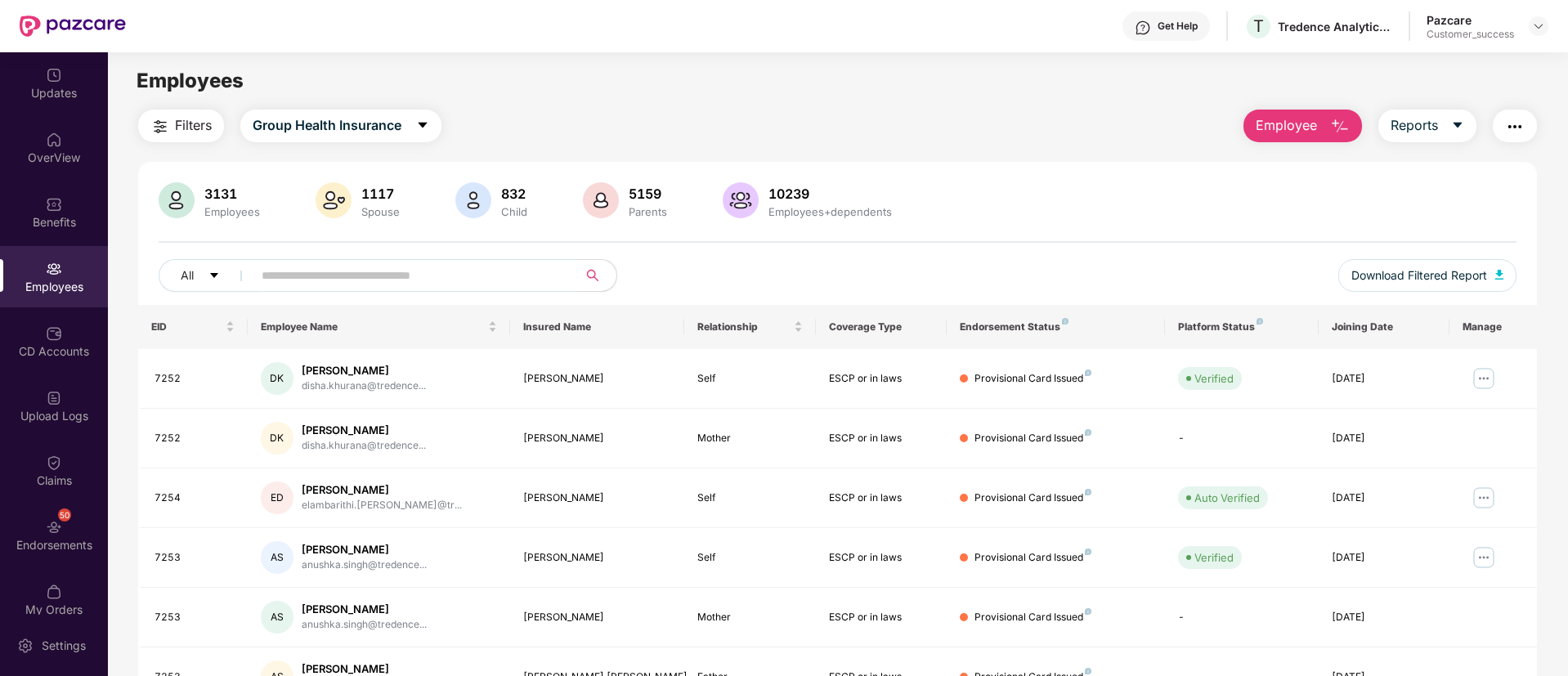
click at [363, 275] on input "text" at bounding box center [408, 275] width 293 height 24
type input "*"
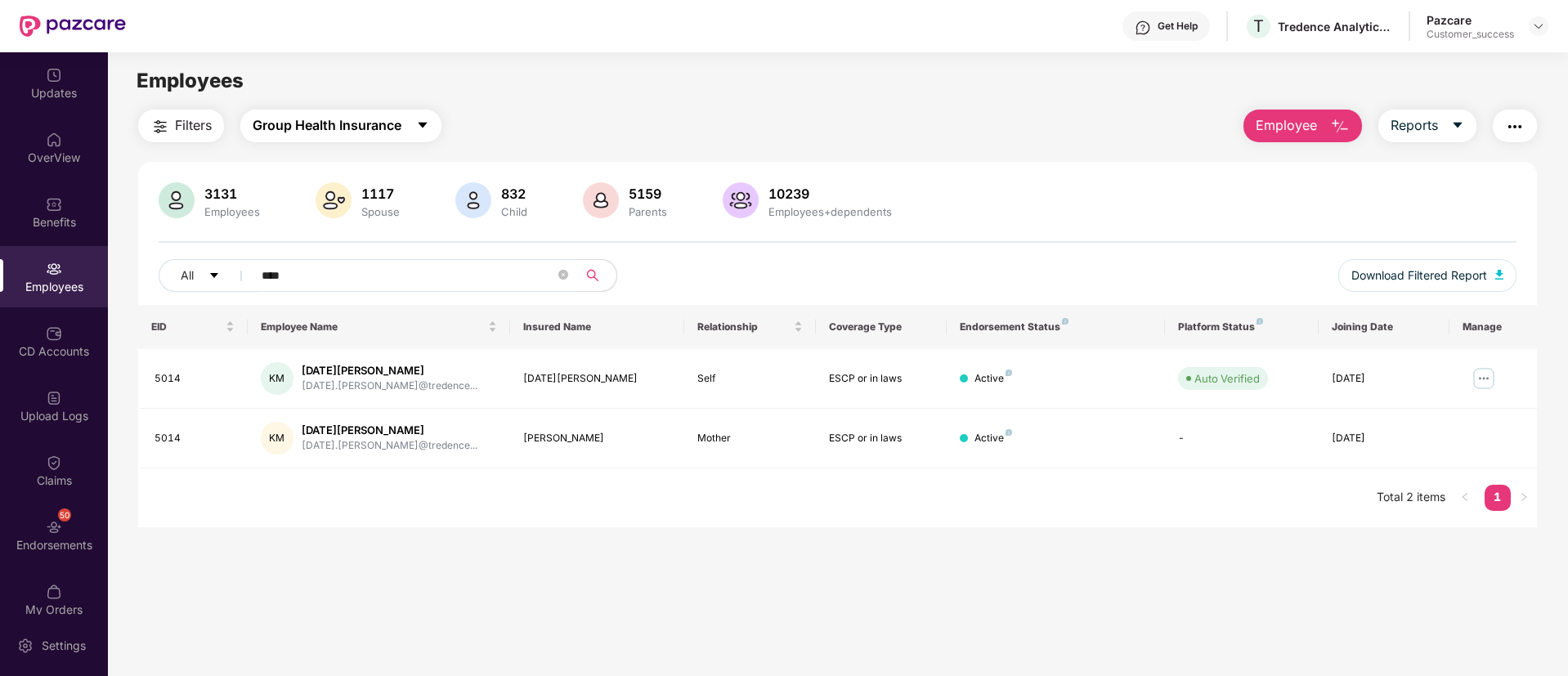
type input "****"
click at [397, 117] on span "Group Health Insurance" at bounding box center [327, 126] width 148 height 21
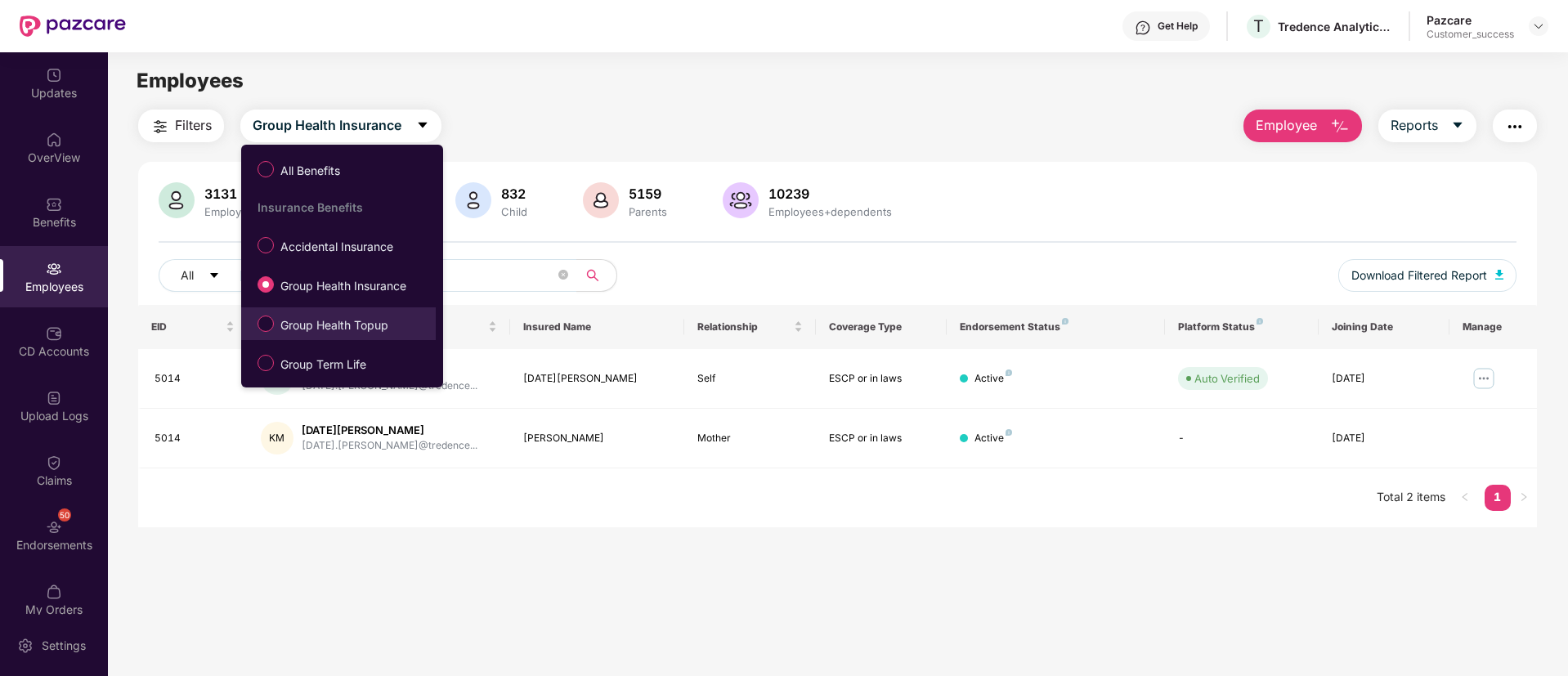
click at [358, 315] on label "Group Health Topup" at bounding box center [326, 324] width 154 height 28
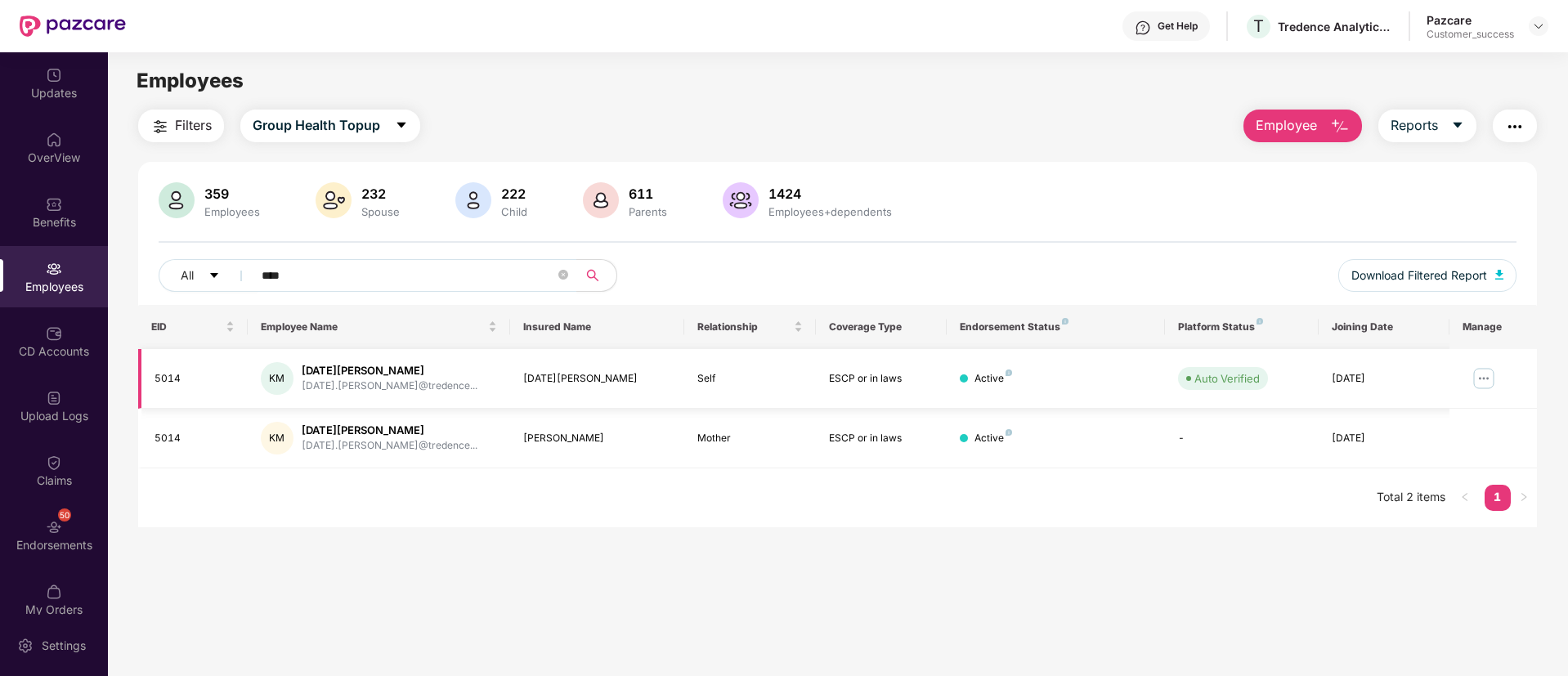
click at [1481, 387] on img at bounding box center [1484, 379] width 26 height 26
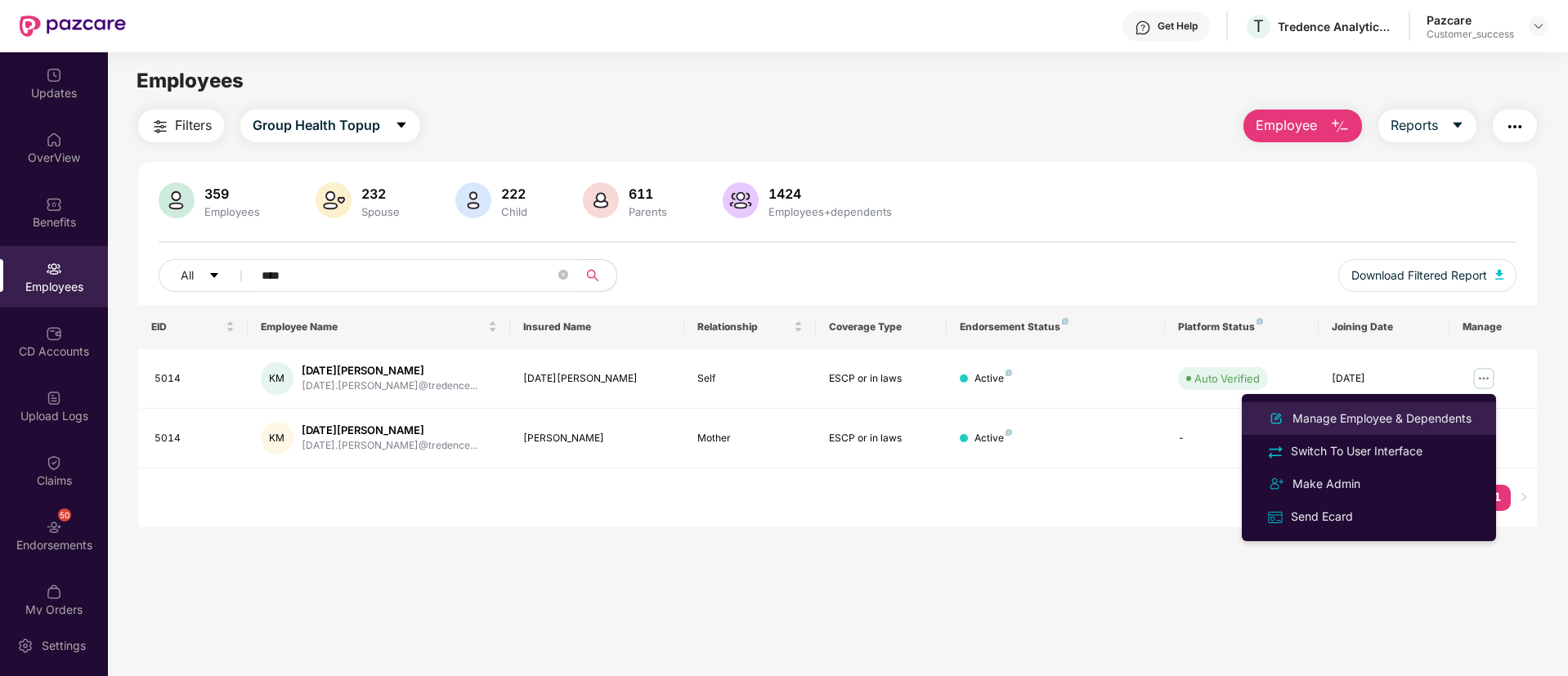
click at [1417, 412] on div "Manage Employee & Dependents" at bounding box center [1381, 418] width 186 height 18
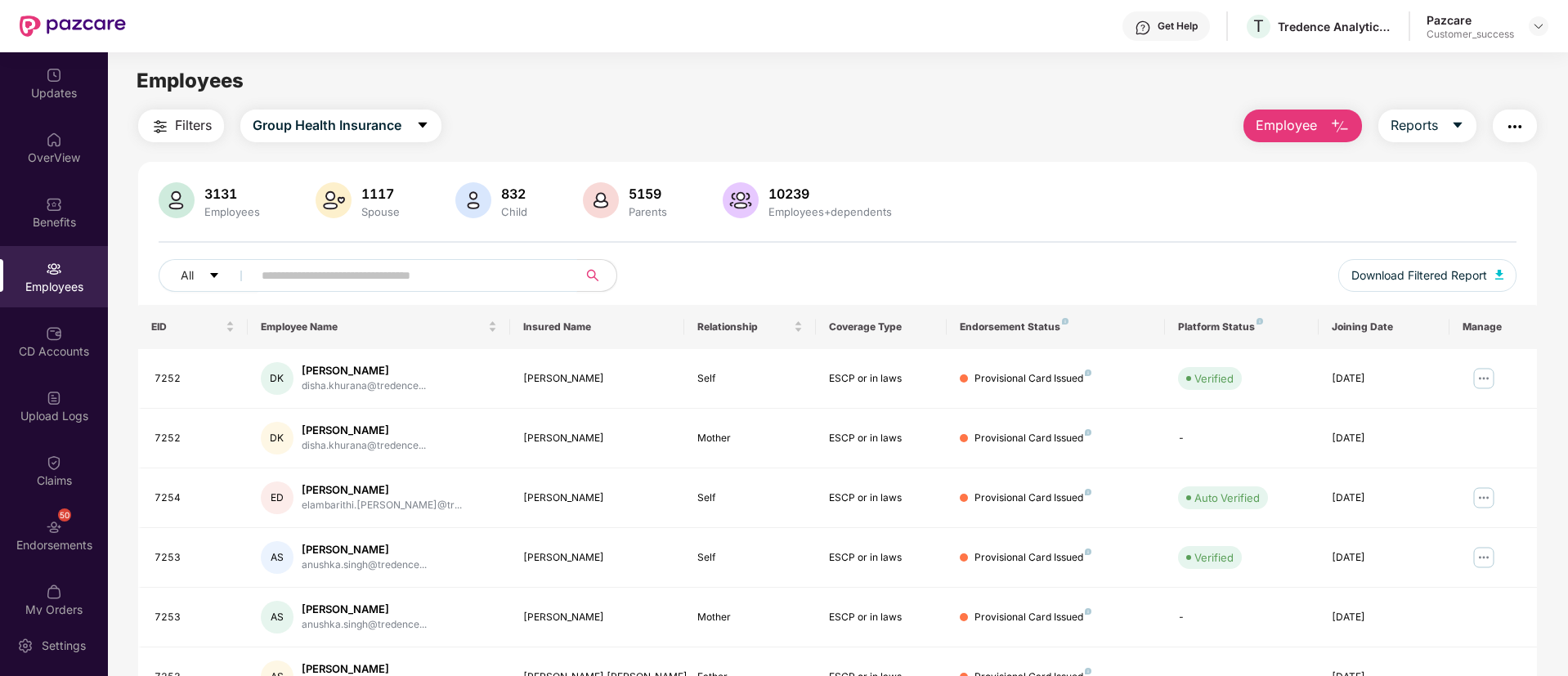
click at [475, 265] on input "text" at bounding box center [408, 275] width 293 height 24
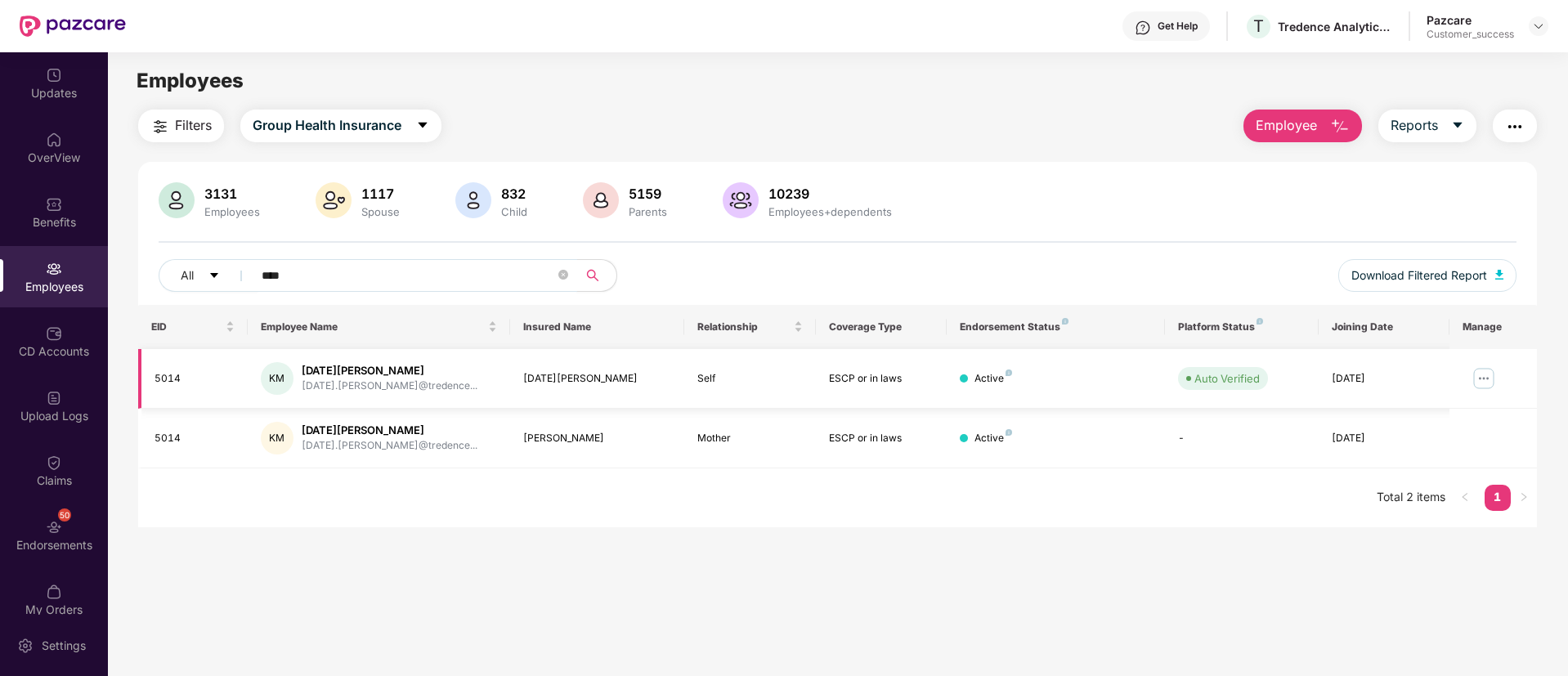
type input "****"
click at [1480, 376] on img at bounding box center [1484, 379] width 26 height 26
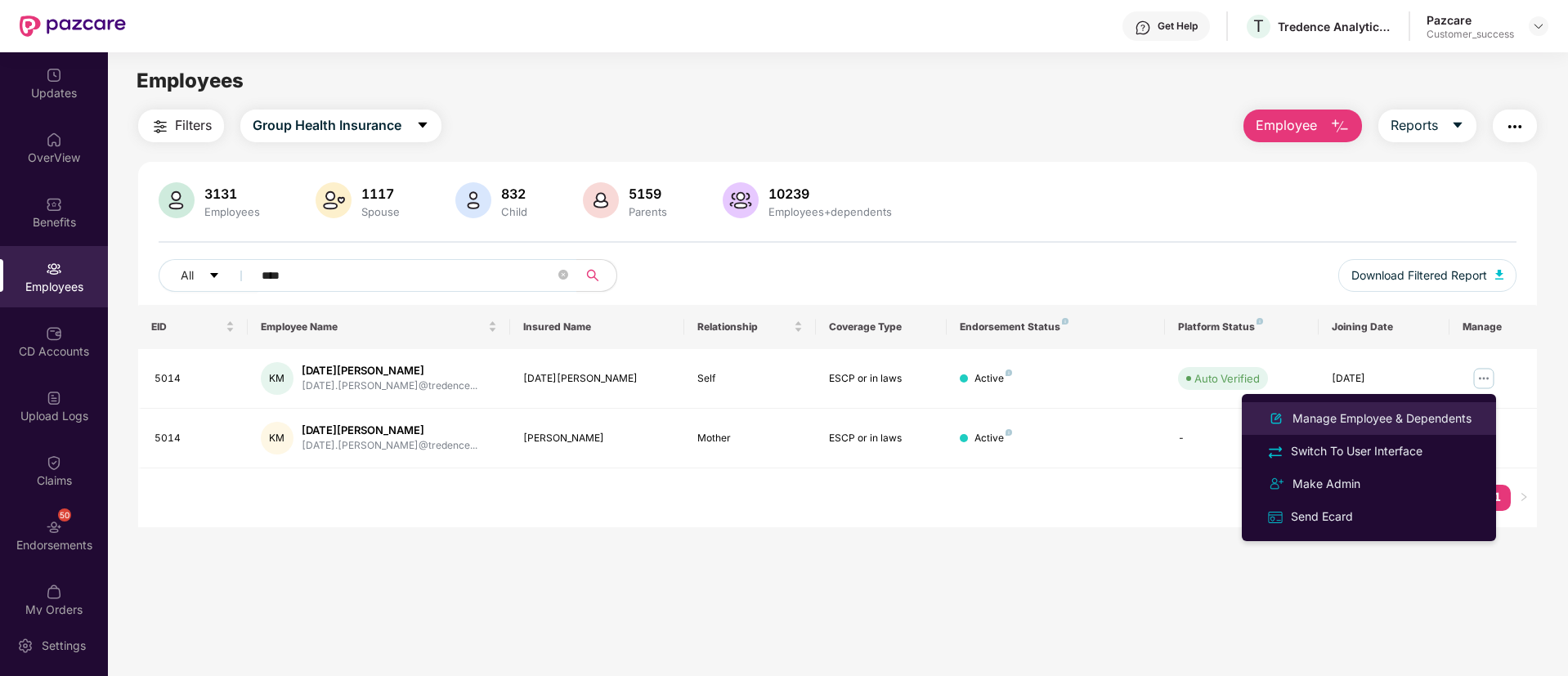
click at [1400, 419] on div "Manage Employee & Dependents" at bounding box center [1381, 418] width 186 height 18
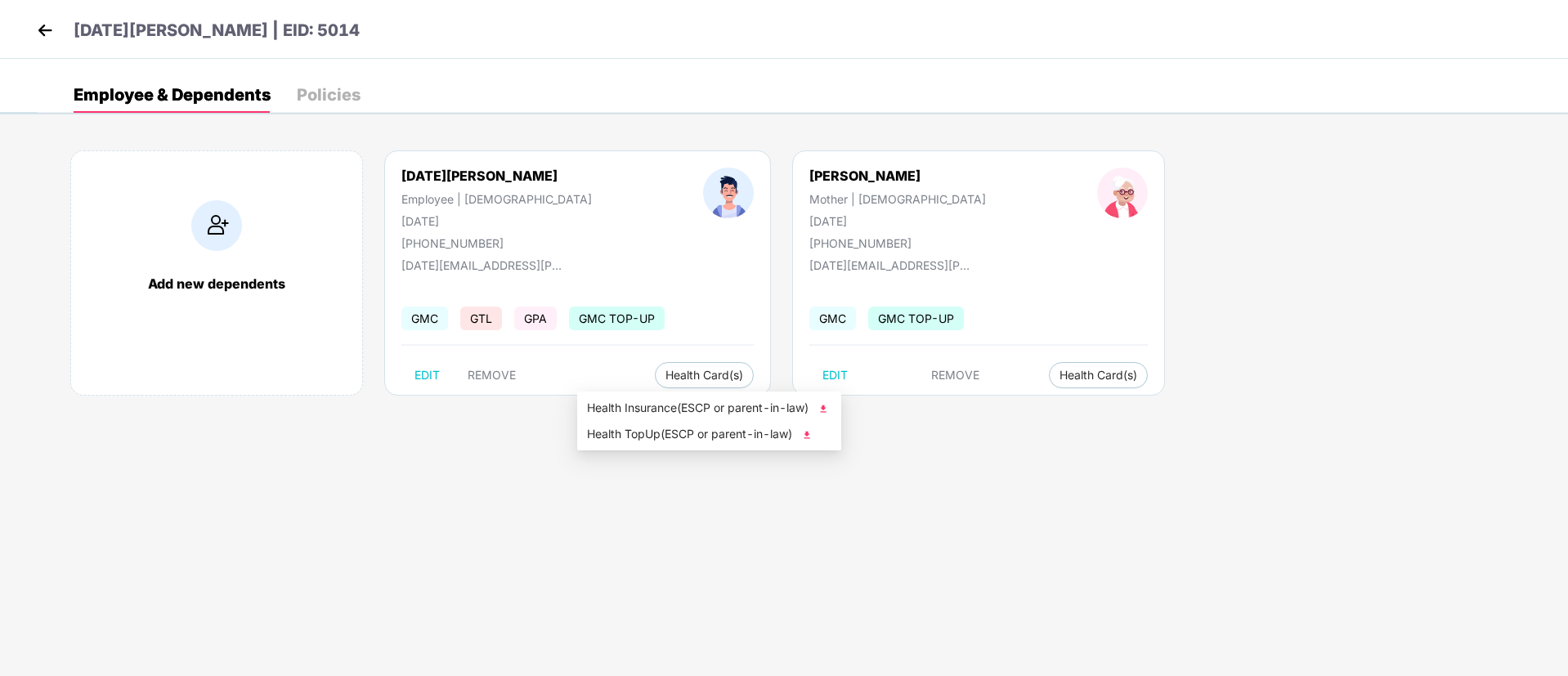
click at [806, 436] on img at bounding box center [807, 435] width 17 height 17
